Goal: Transaction & Acquisition: Obtain resource

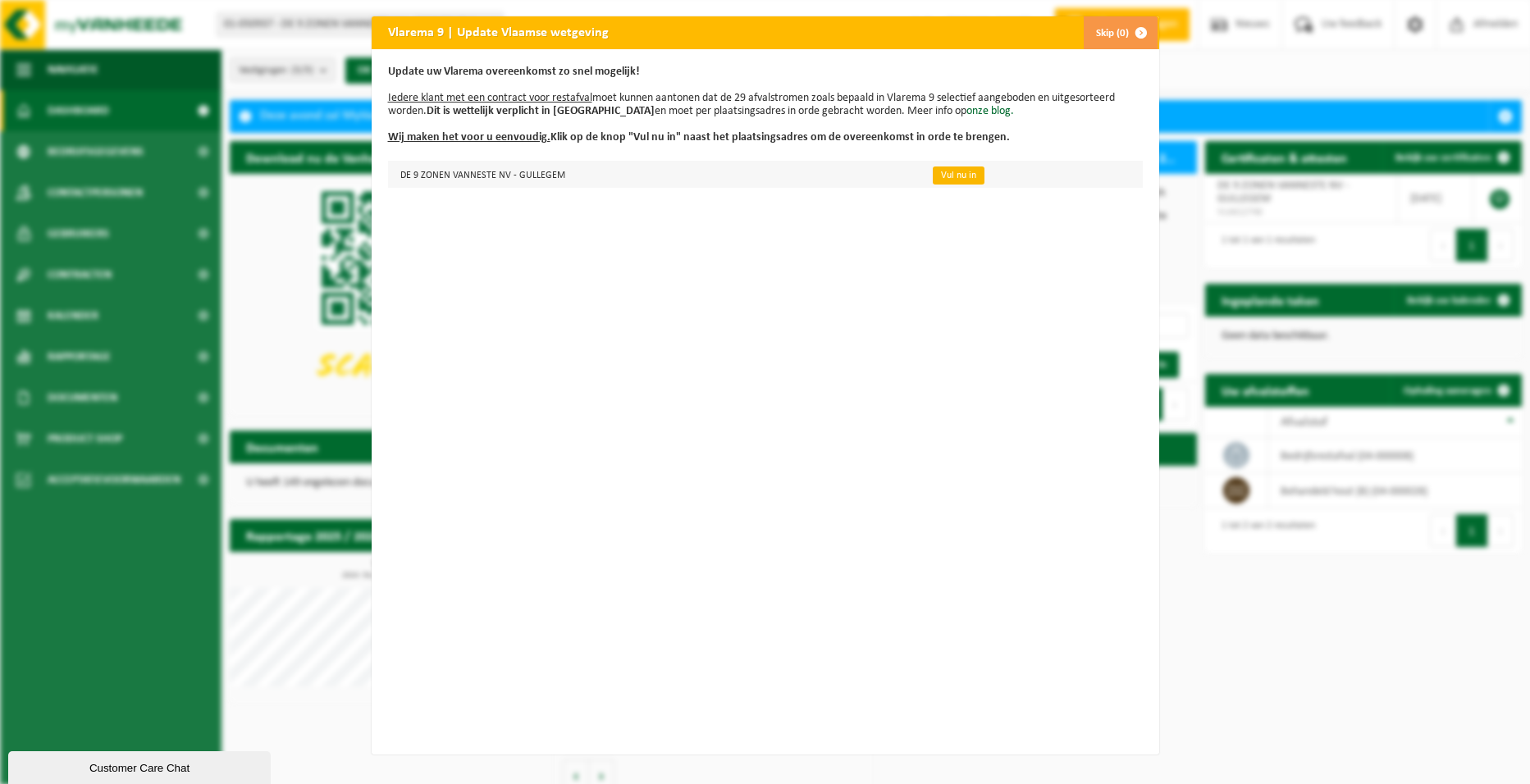
click at [938, 172] on link "Vul nu in" at bounding box center [959, 175] width 52 height 18
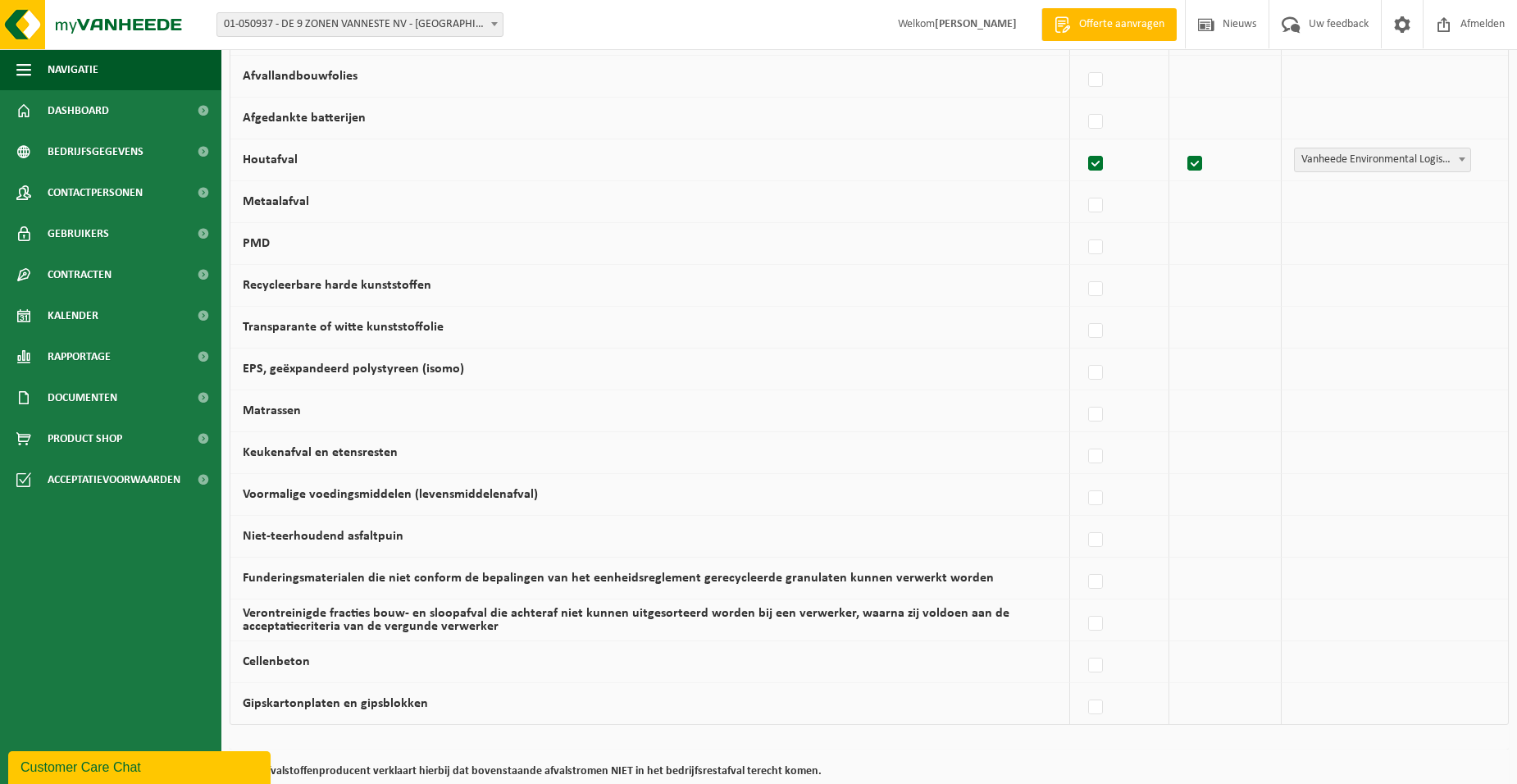
scroll to position [917, 0]
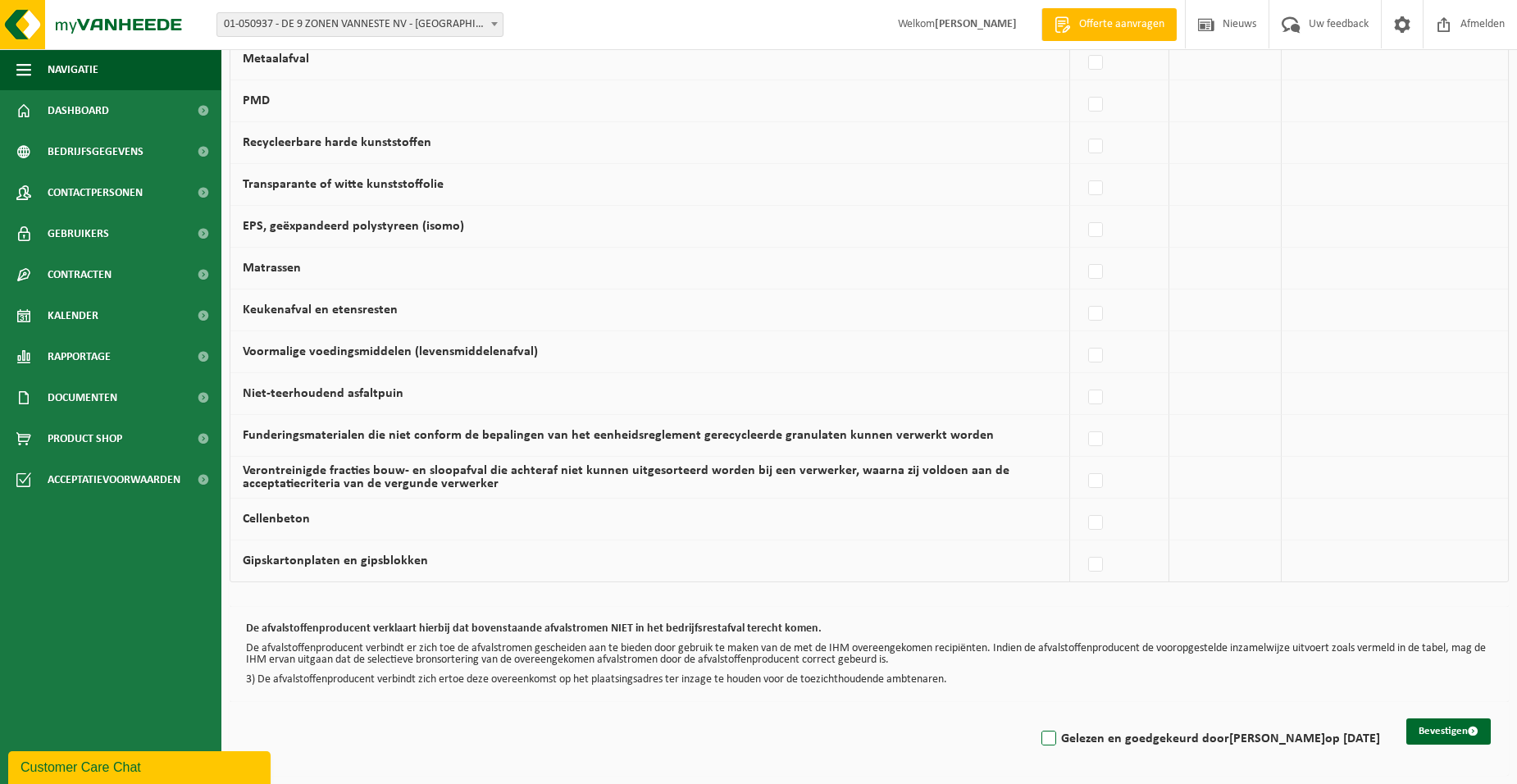
click at [1038, 741] on label "Gelezen en goedgekeurd door JOLIEN VANNESTE op 16/09/25" at bounding box center [1209, 738] width 342 height 24
click at [1035, 718] on input "Gelezen en goedgekeurd door JOLIEN VANNESTE op 16/09/25" at bounding box center [1035, 717] width 1 height 1
checkbox input "true"
click at [1446, 731] on button "Bevestigen" at bounding box center [1448, 731] width 84 height 26
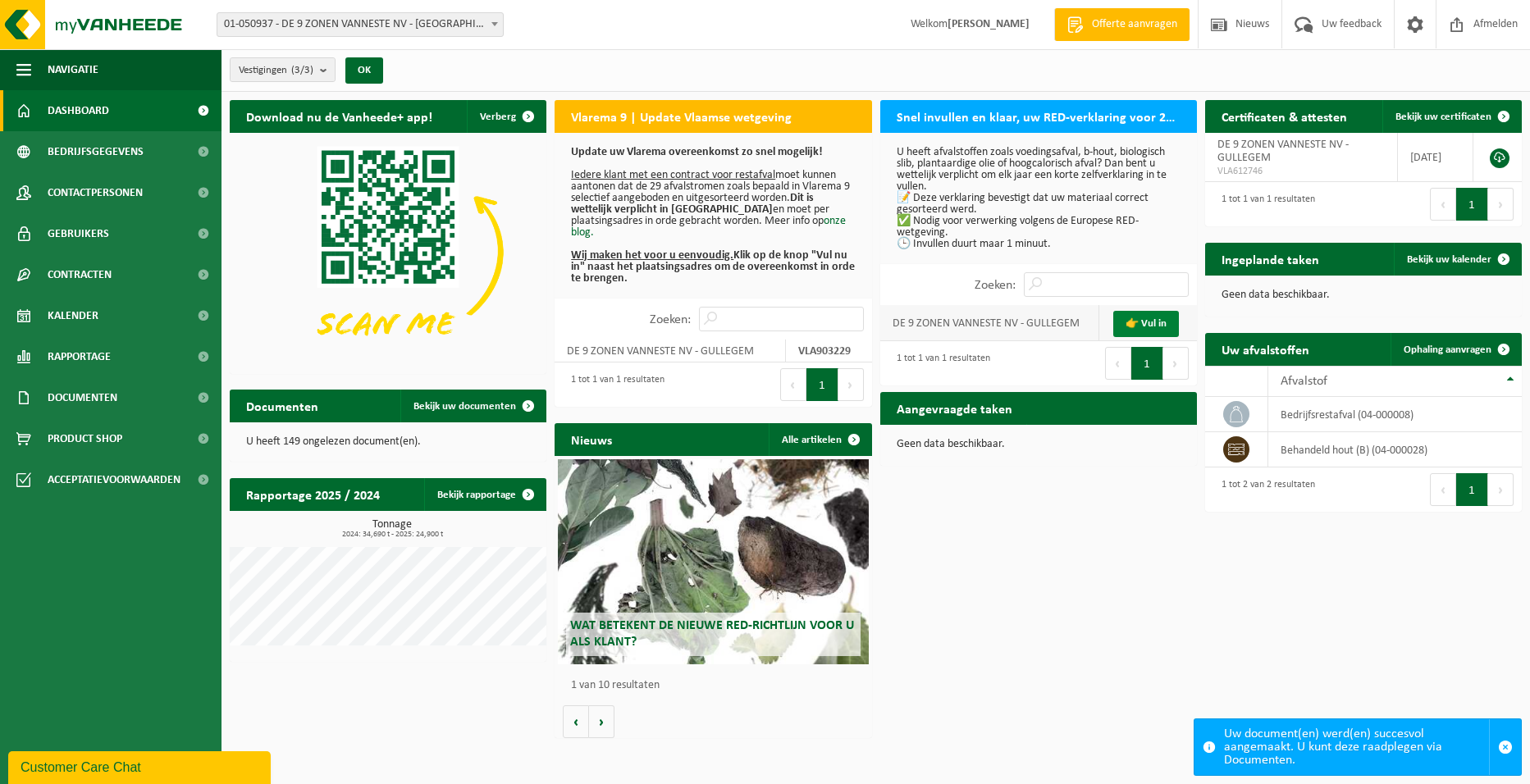
click at [1160, 327] on link "👉 Vul in" at bounding box center [1147, 323] width 66 height 26
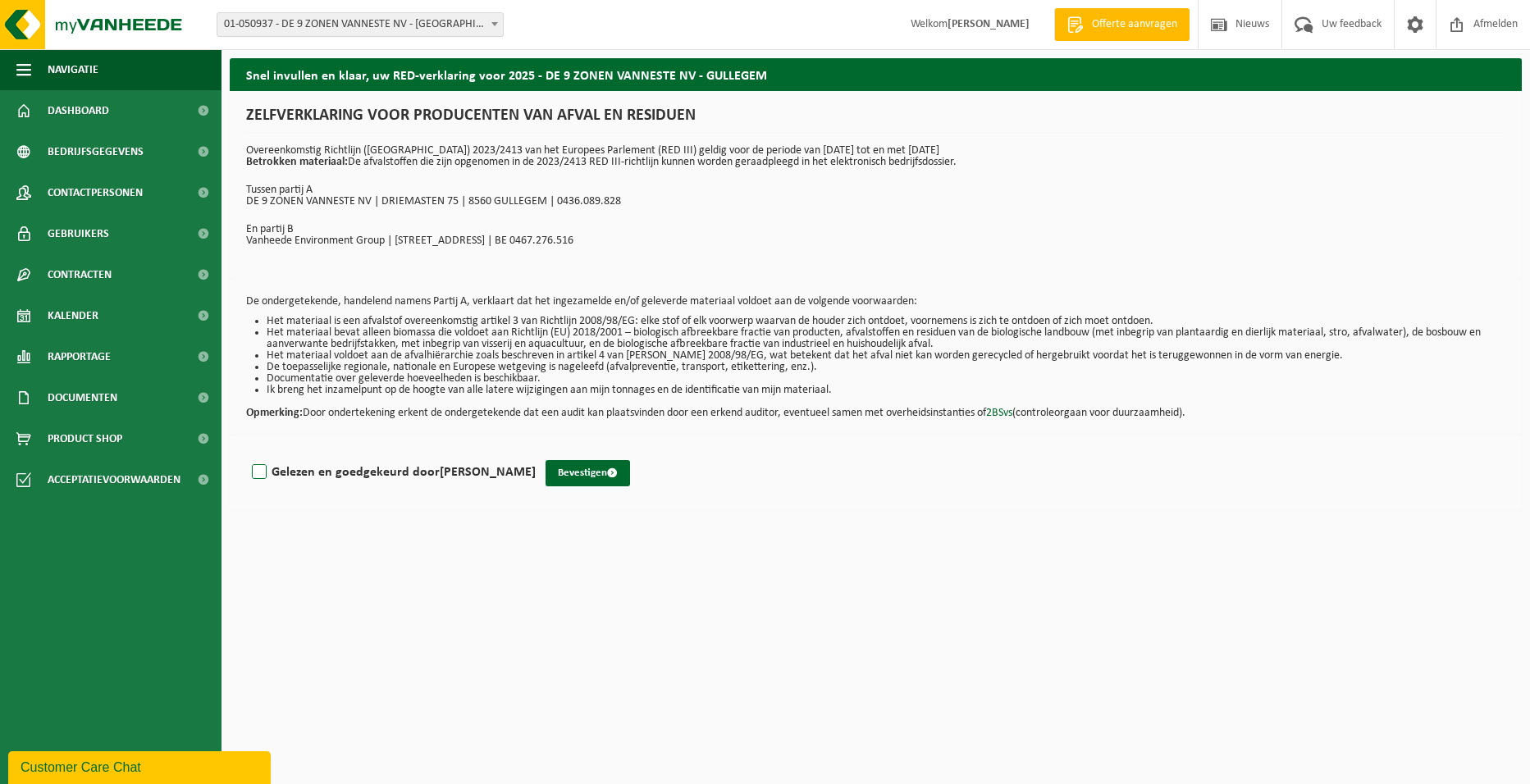
click at [290, 470] on label "Gelezen en goedgekeurd door JOLIEN VANNESTE" at bounding box center [391, 471] width 287 height 24
click at [536, 452] on input "Gelezen en goedgekeurd door JOLIEN VANNESTE" at bounding box center [536, 451] width 1 height 1
checkbox input "true"
click at [581, 469] on button "Bevestigen" at bounding box center [587, 472] width 84 height 26
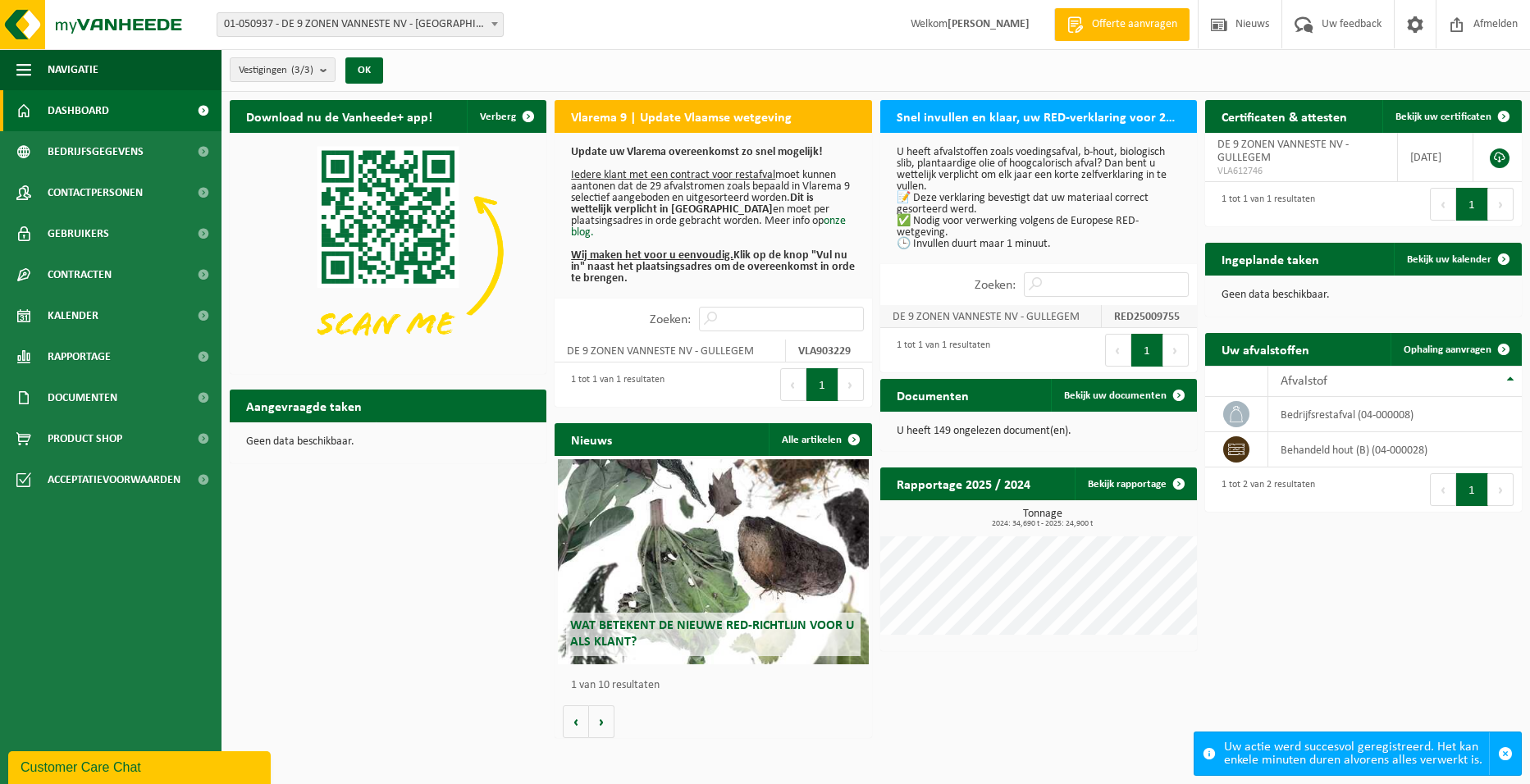
click at [1007, 313] on td "DE 9 ZONEN VANNESTE NV - GULLEGEM" at bounding box center [991, 317] width 222 height 23
click at [1119, 400] on span "Bekijk uw documenten" at bounding box center [1116, 395] width 102 height 11
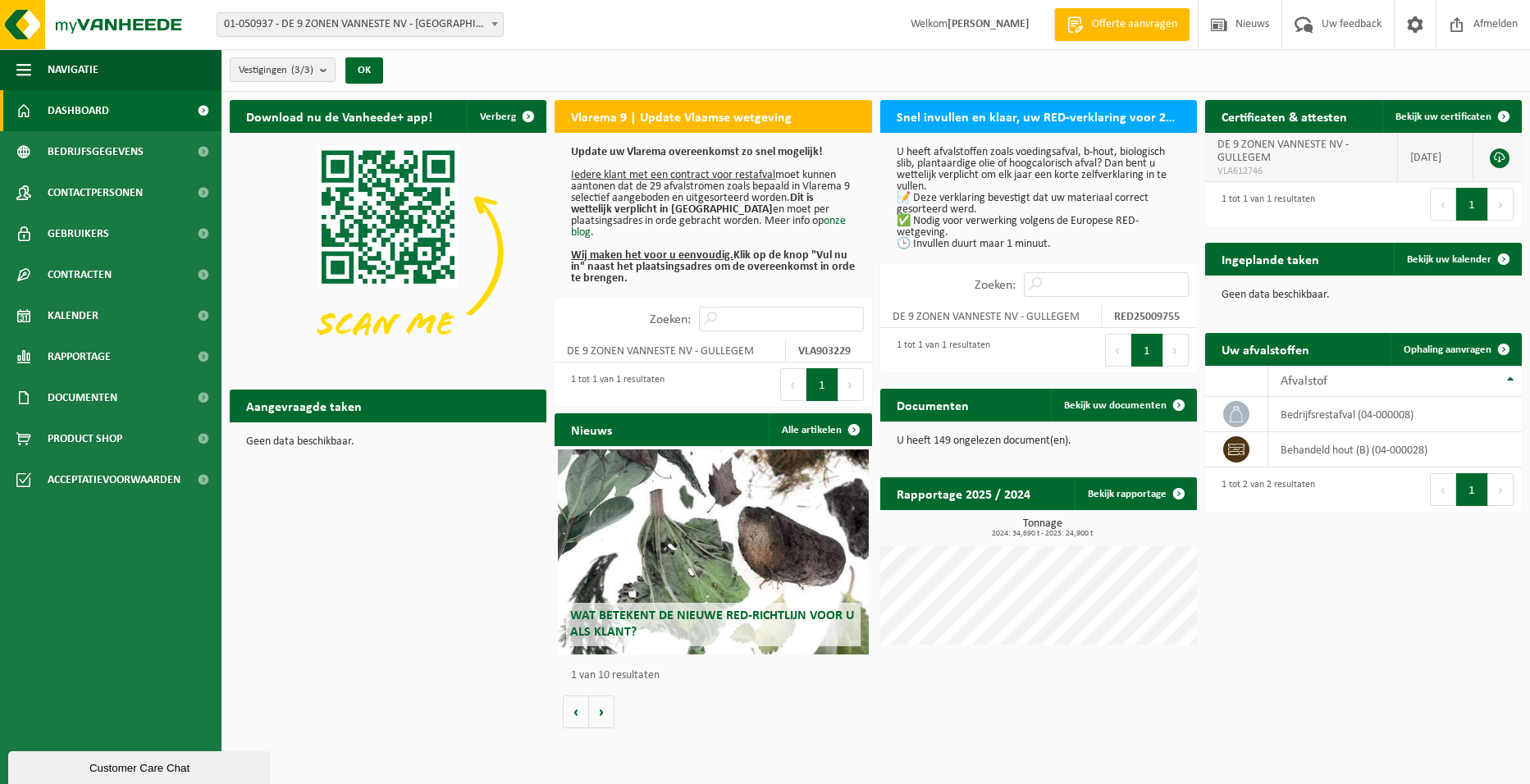
click at [1426, 155] on td "2019-03-20" at bounding box center [1435, 157] width 75 height 49
click at [1359, 414] on td "bedrijfsrestafval (04-000008)" at bounding box center [1395, 414] width 253 height 36
click at [1354, 455] on td "behandeld hout (B) (04-000028)" at bounding box center [1395, 450] width 253 height 36
click at [630, 376] on div "1 tot 1 van 1 resultaten" at bounding box center [613, 384] width 101 height 36
click at [850, 383] on button "Volgende" at bounding box center [851, 384] width 25 height 33
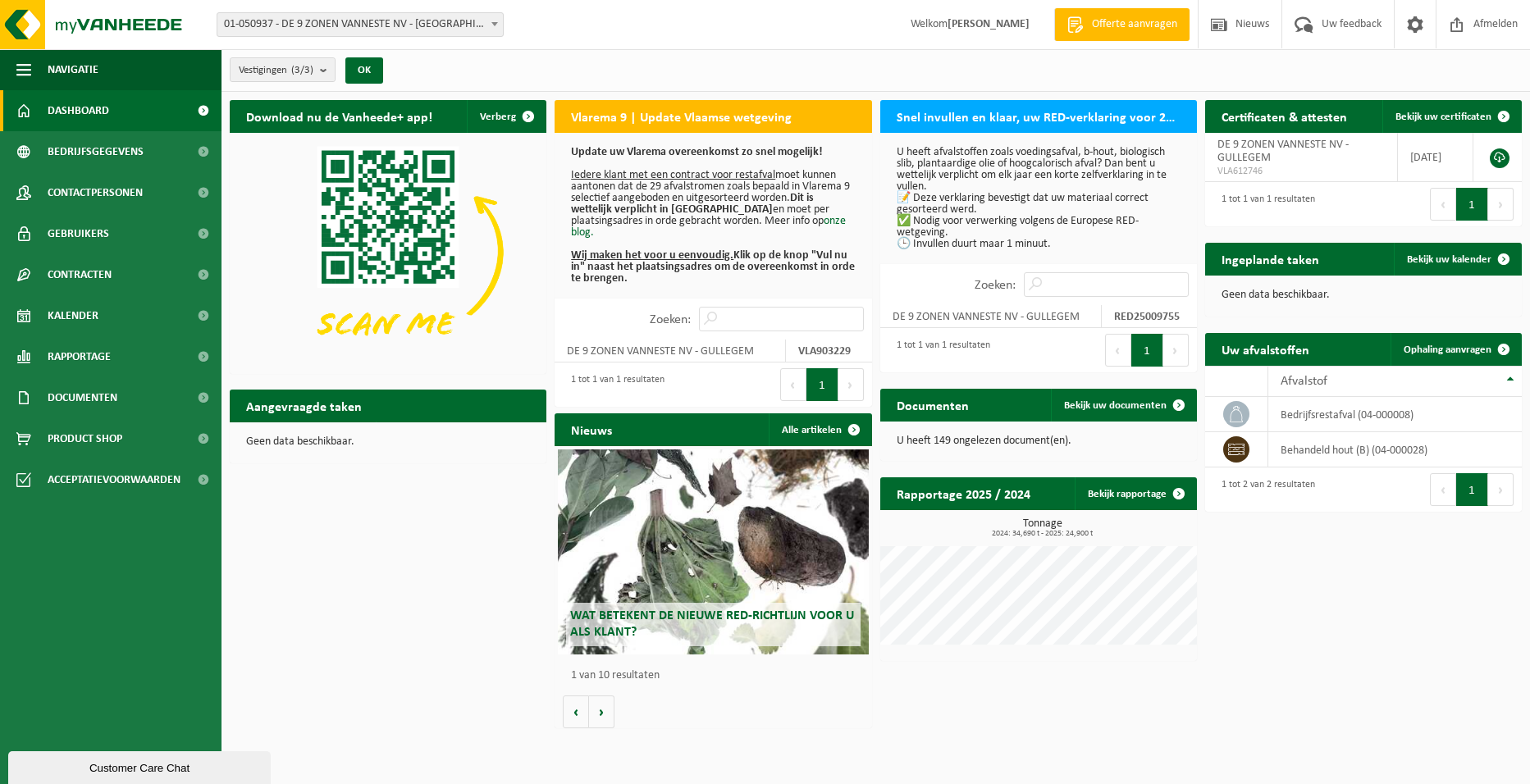
click at [813, 386] on button "1" at bounding box center [822, 384] width 32 height 33
click at [828, 382] on button "1" at bounding box center [822, 384] width 32 height 33
click at [1433, 145] on td "[DATE]" at bounding box center [1435, 157] width 75 height 49
click at [1495, 155] on link at bounding box center [1499, 158] width 19 height 19
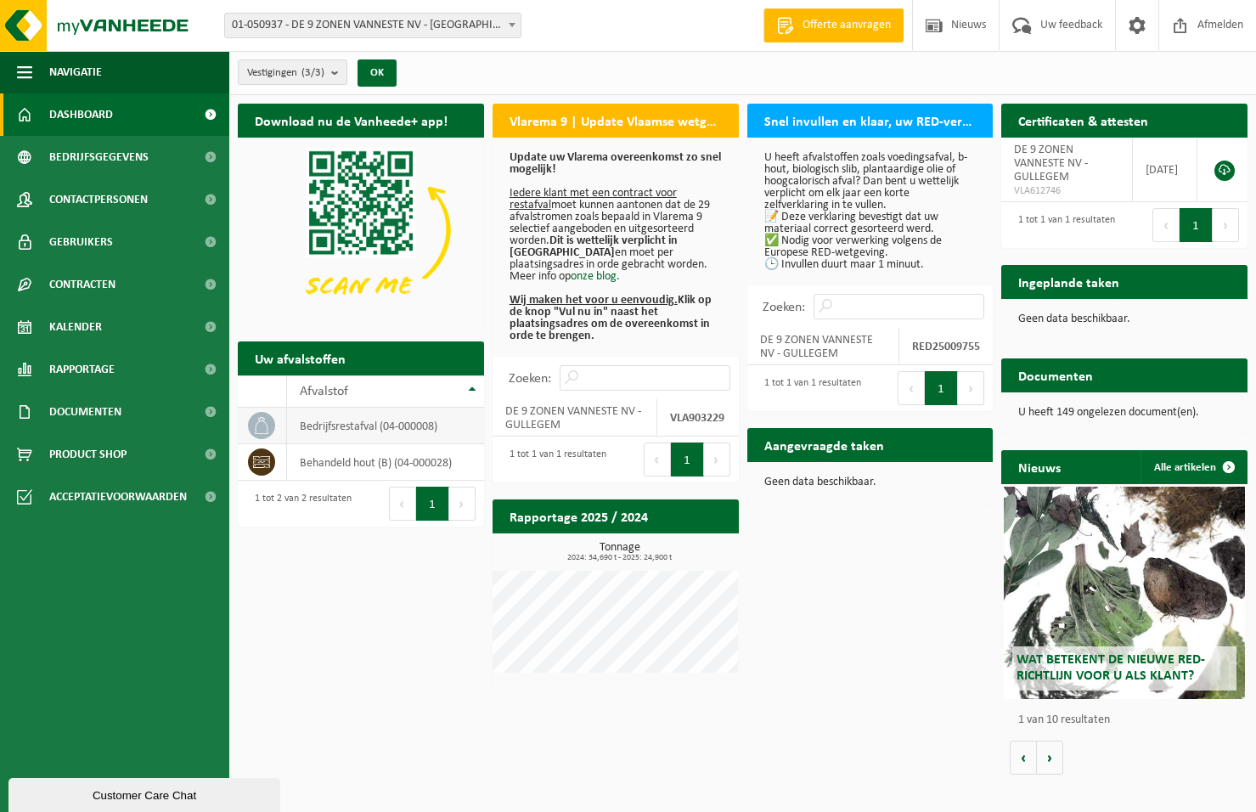
click at [402, 433] on td "bedrijfsrestafval (04-000008)" at bounding box center [385, 426] width 197 height 37
click at [366, 459] on td "behandeld hout (B) (04-000028)" at bounding box center [385, 462] width 197 height 37
click at [75, 154] on span "Bedrijfsgegevens" at bounding box center [98, 157] width 99 height 42
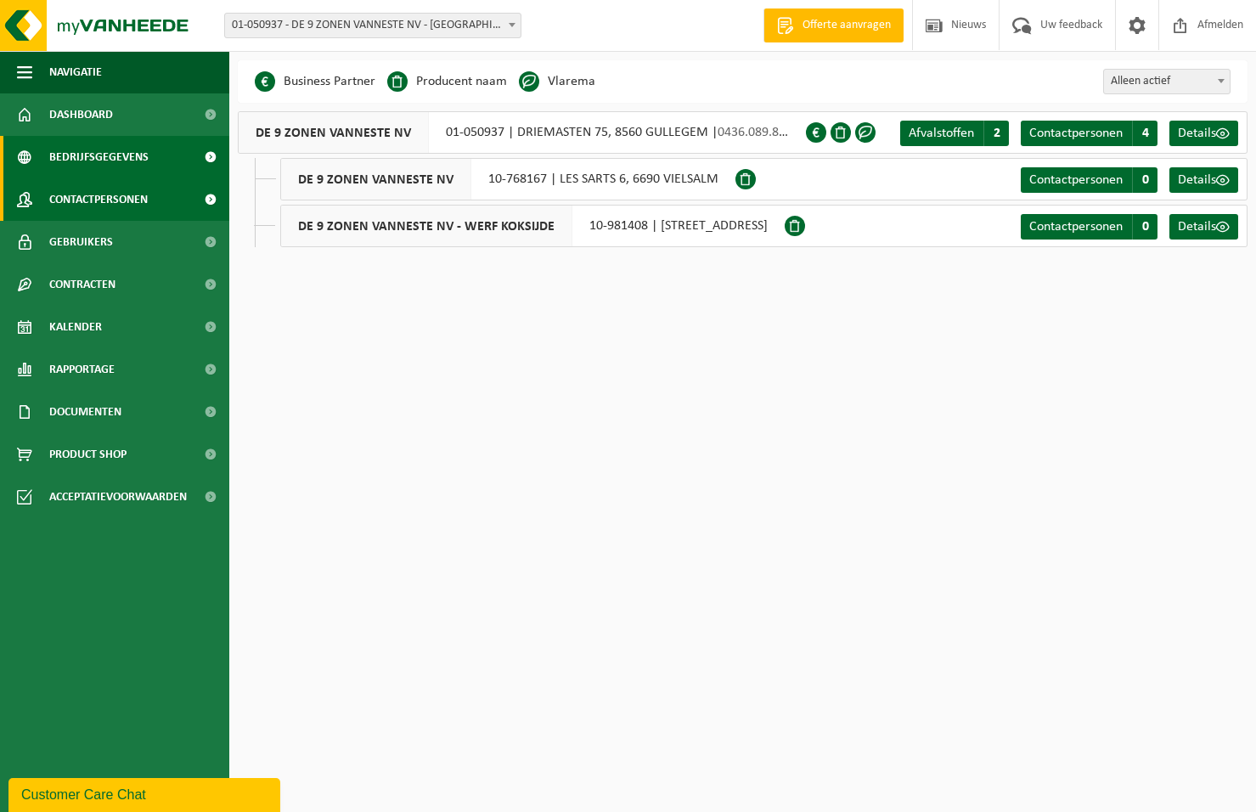
click at [78, 192] on span "Contactpersonen" at bounding box center [98, 199] width 99 height 42
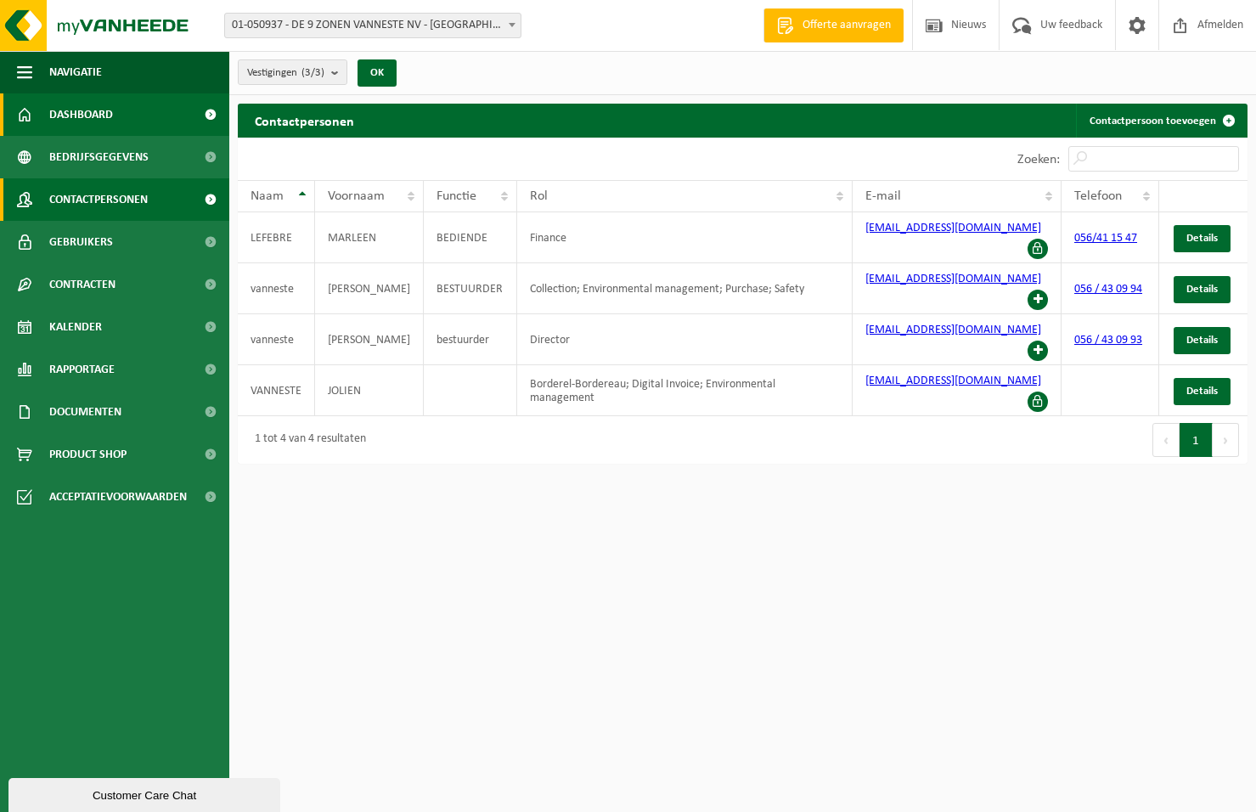
click at [66, 108] on span "Dashboard" at bounding box center [81, 114] width 64 height 42
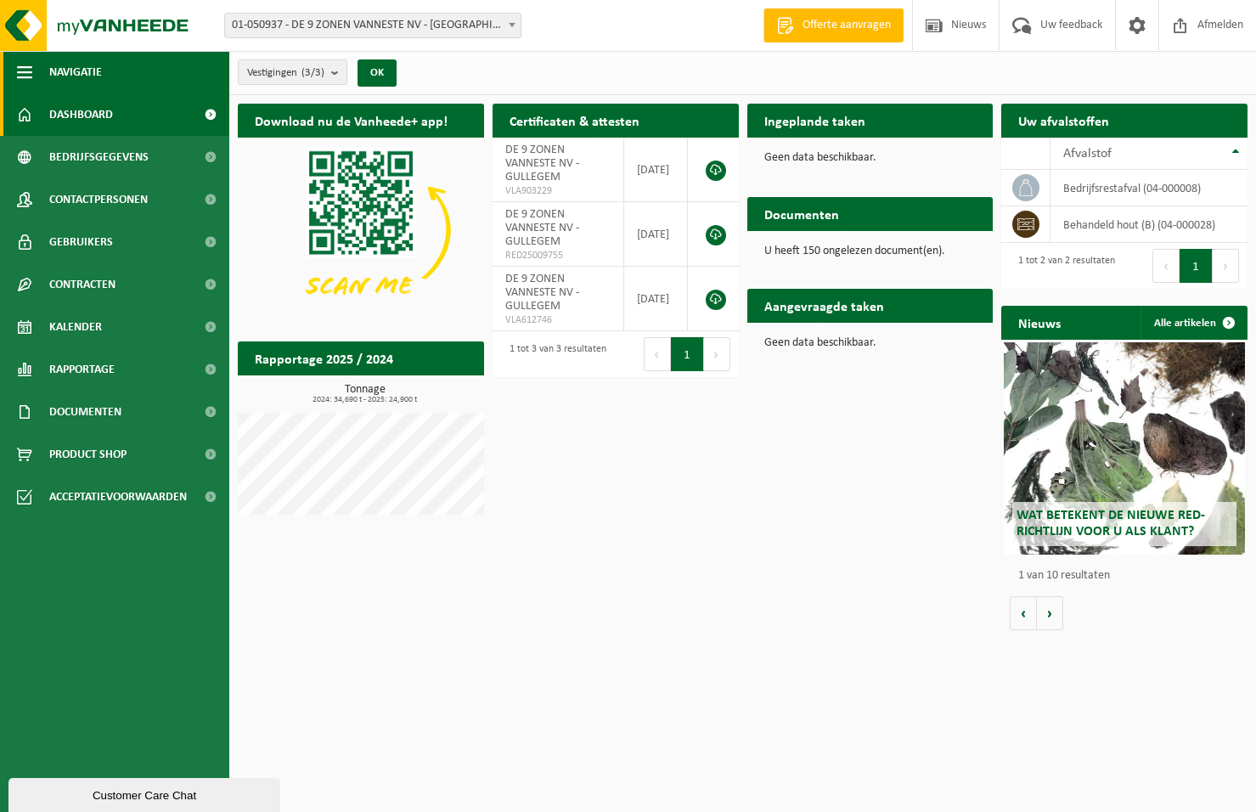
click at [71, 76] on span "Navigatie" at bounding box center [75, 72] width 53 height 42
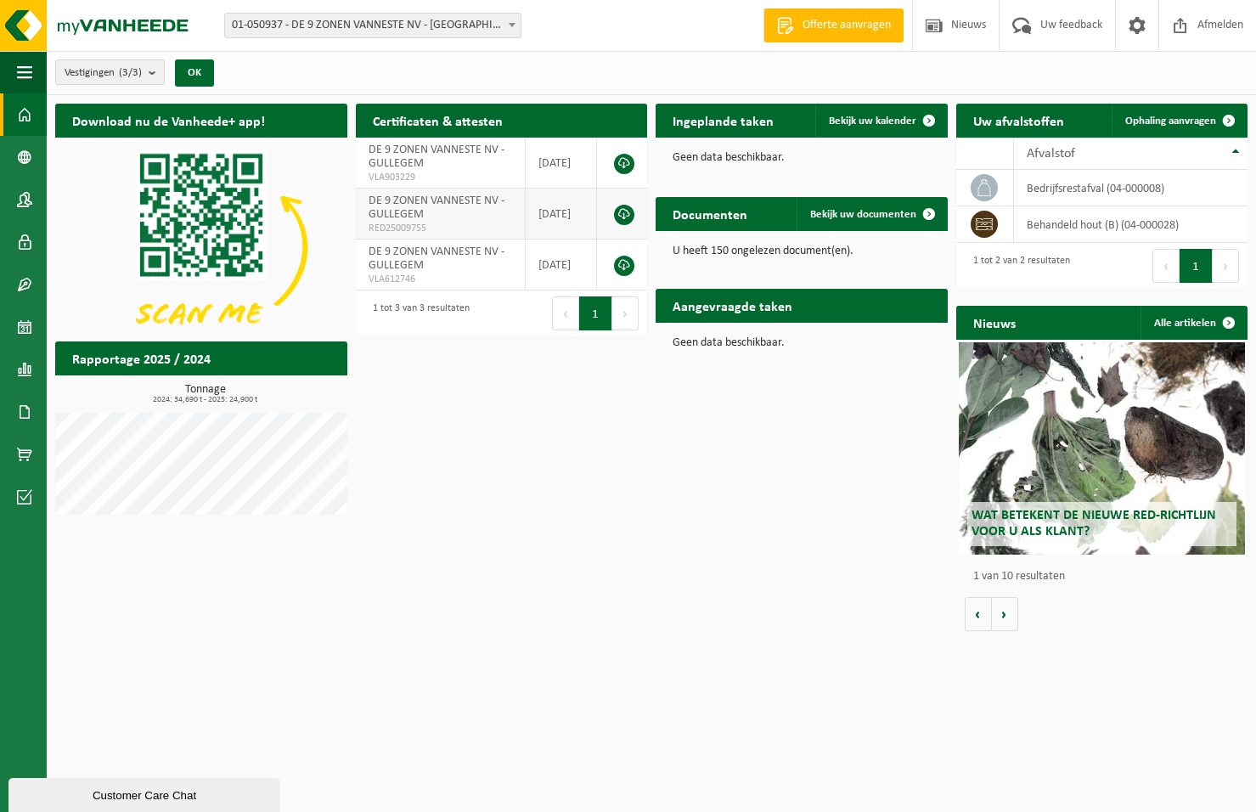
click at [625, 220] on link at bounding box center [624, 215] width 20 height 20
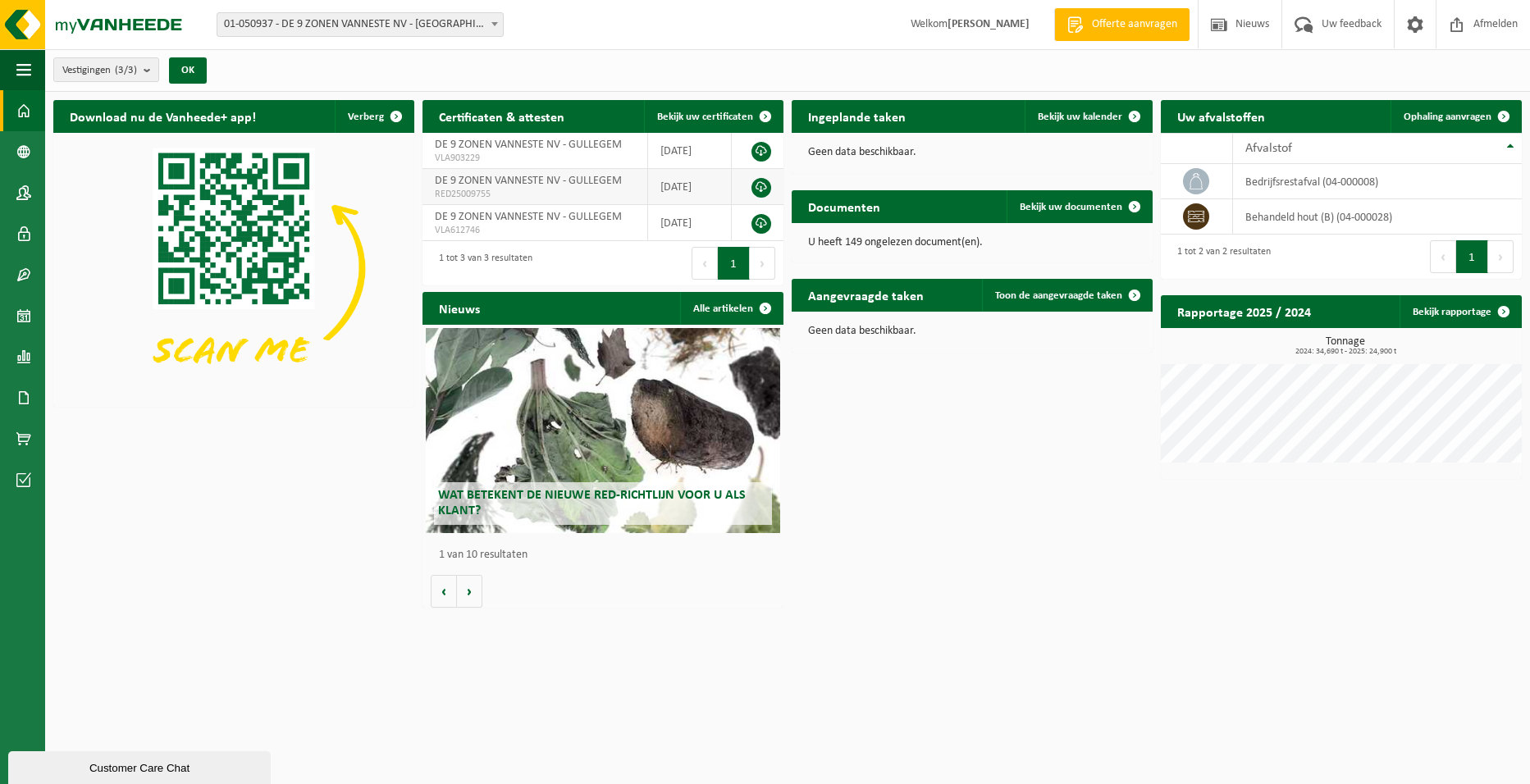
click at [764, 190] on link at bounding box center [761, 187] width 19 height 19
click at [762, 182] on link at bounding box center [761, 187] width 19 height 19
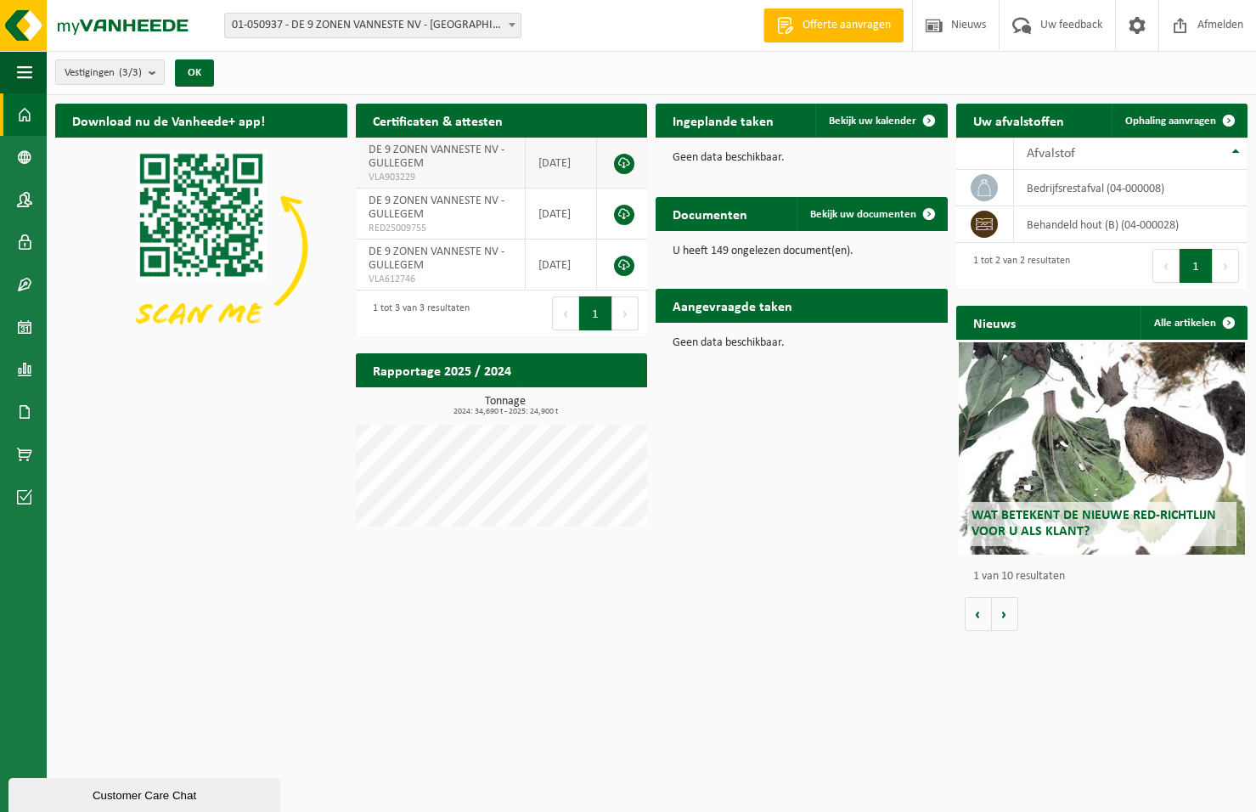
click at [618, 161] on link at bounding box center [624, 164] width 20 height 20
click at [618, 214] on link at bounding box center [624, 215] width 20 height 20
